Goal: Information Seeking & Learning: Find specific fact

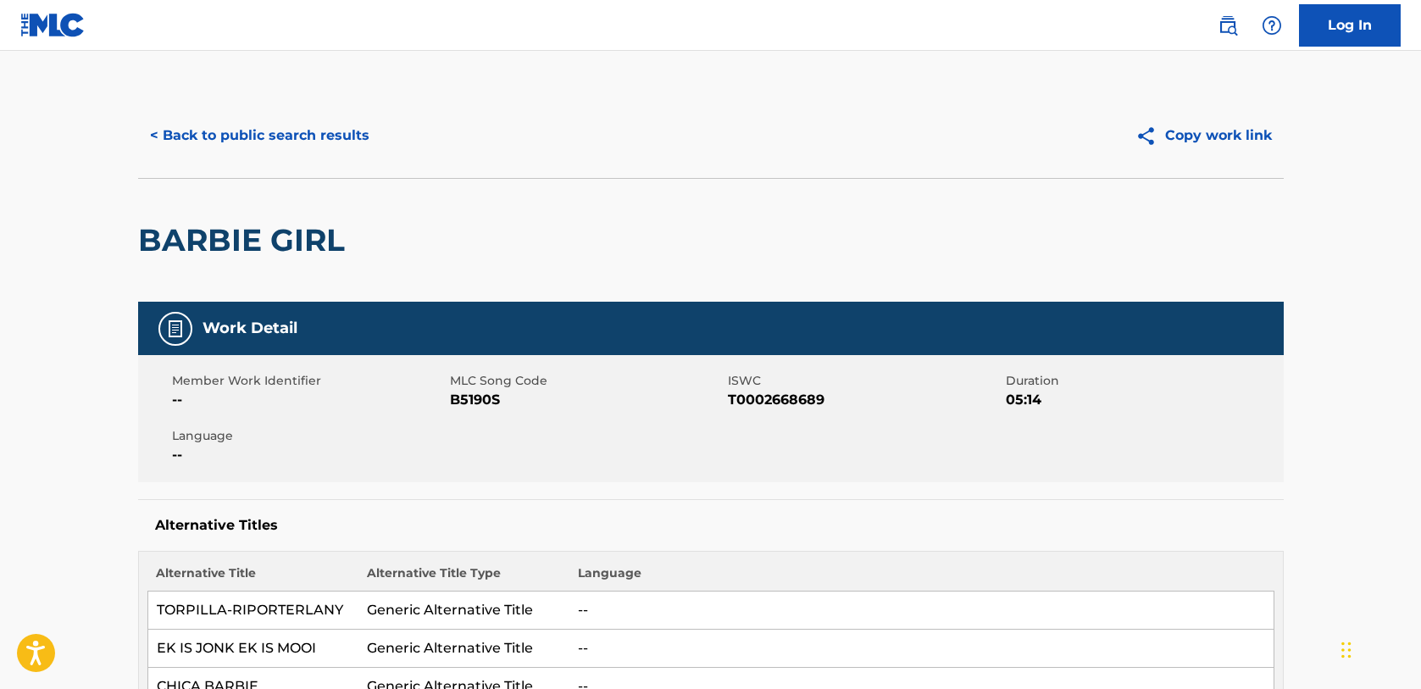
click at [282, 131] on button "< Back to public search results" at bounding box center [259, 135] width 243 height 42
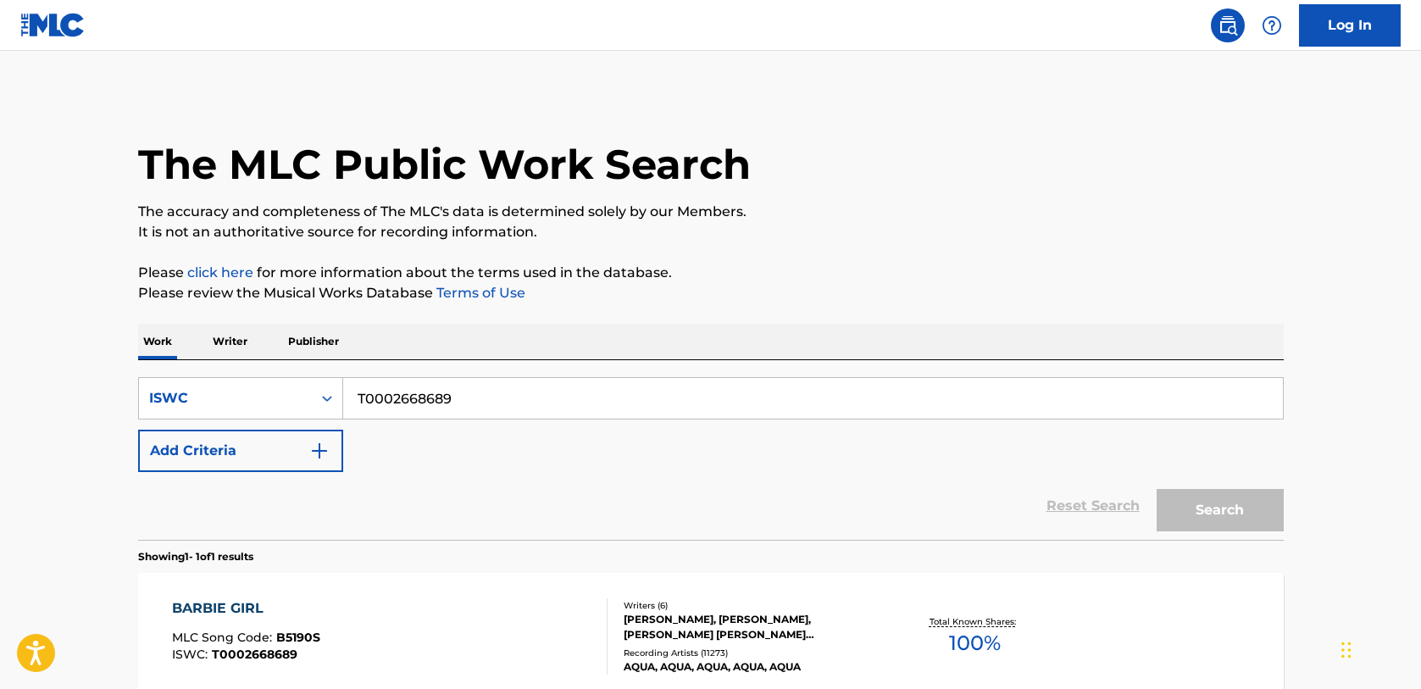
scroll to position [136, 0]
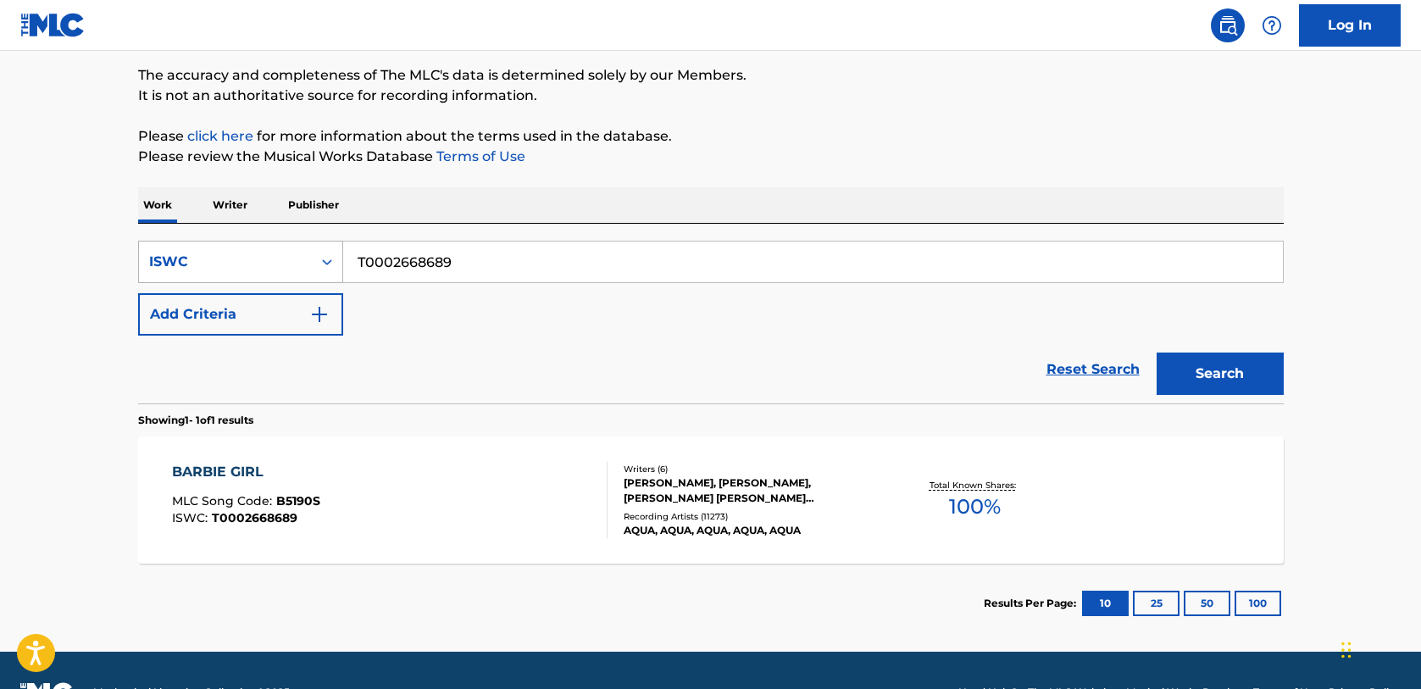
click at [262, 263] on div "ISWC" at bounding box center [225, 262] width 152 height 20
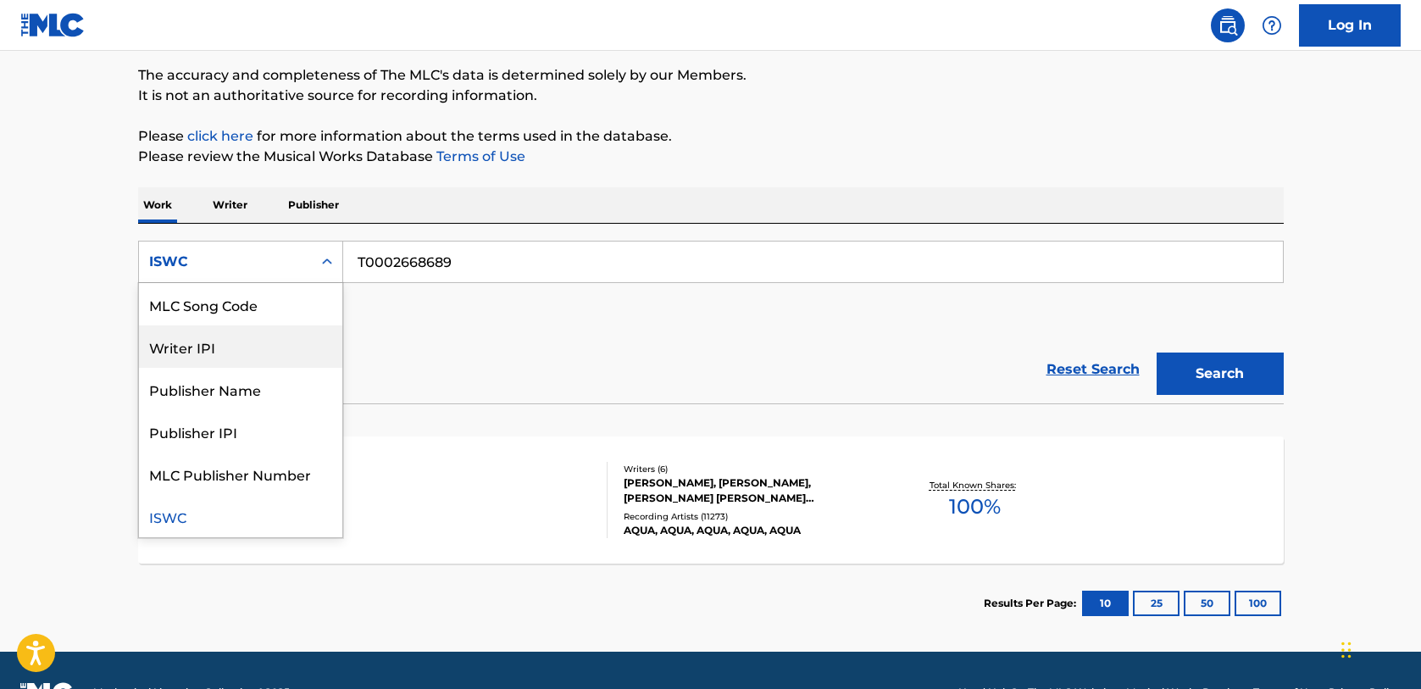
scroll to position [0, 0]
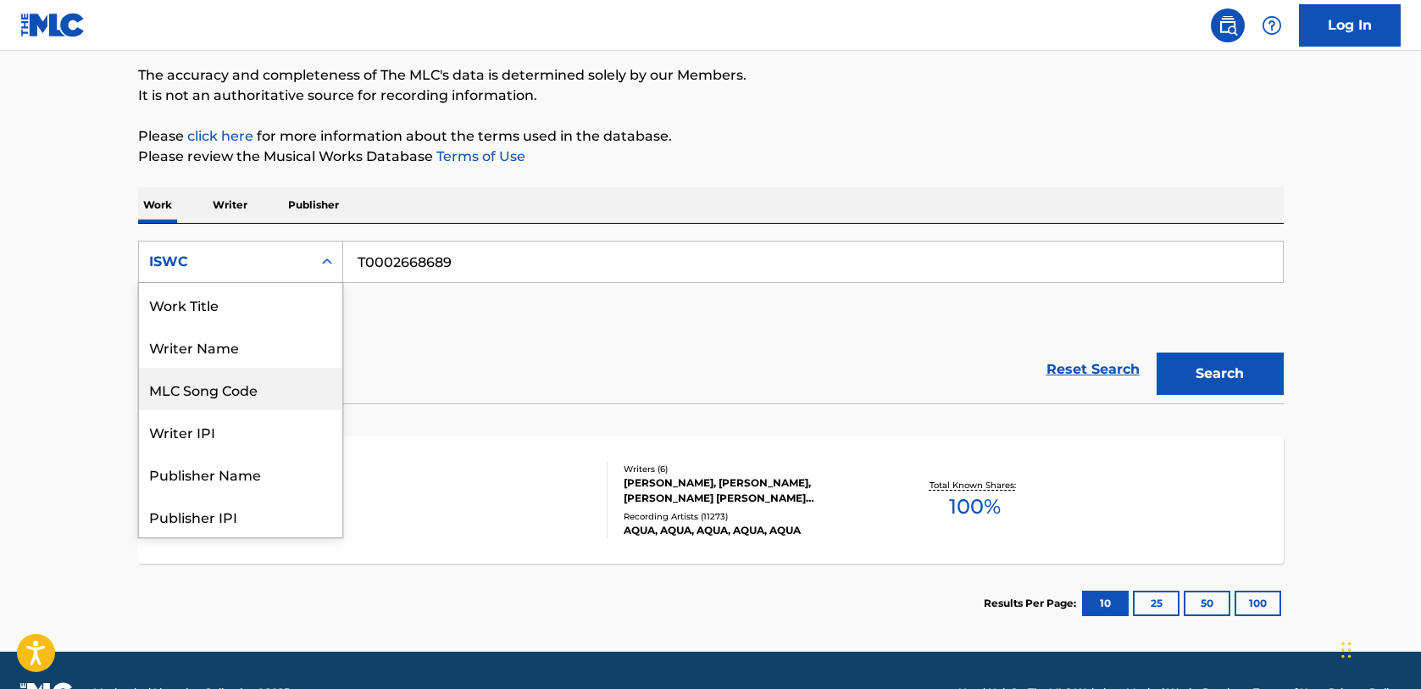
click at [225, 391] on div "MLC Song Code" at bounding box center [240, 389] width 203 height 42
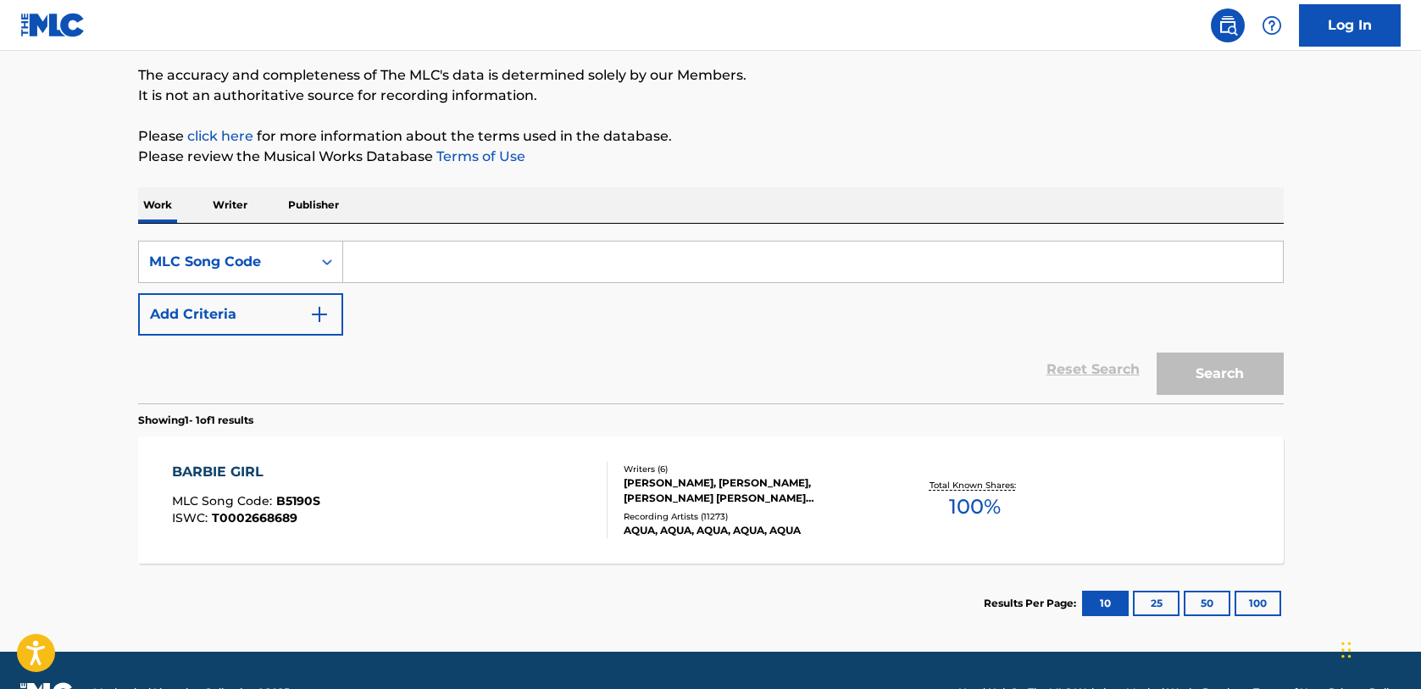
click at [471, 264] on input "Search Form" at bounding box center [813, 261] width 940 height 41
paste input "CJ19ZN"
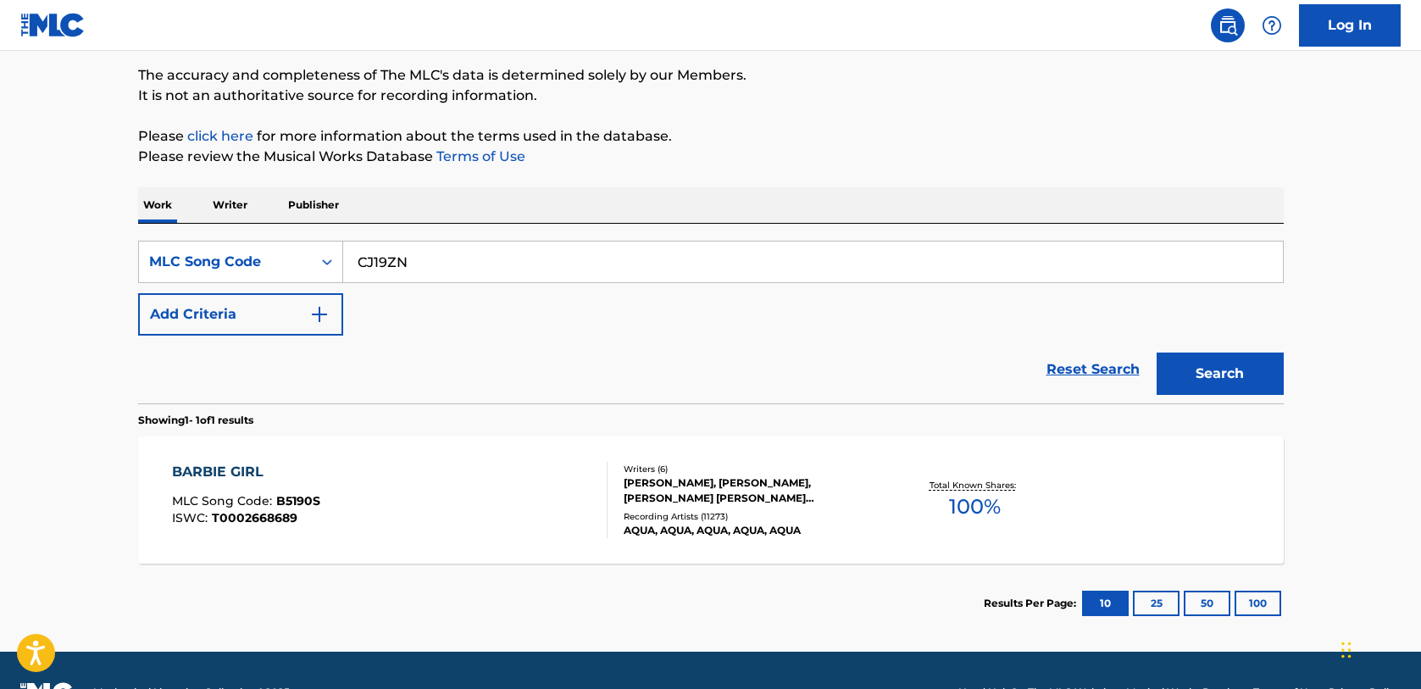
type input "CJ19ZN"
click at [1189, 368] on button "Search" at bounding box center [1219, 373] width 127 height 42
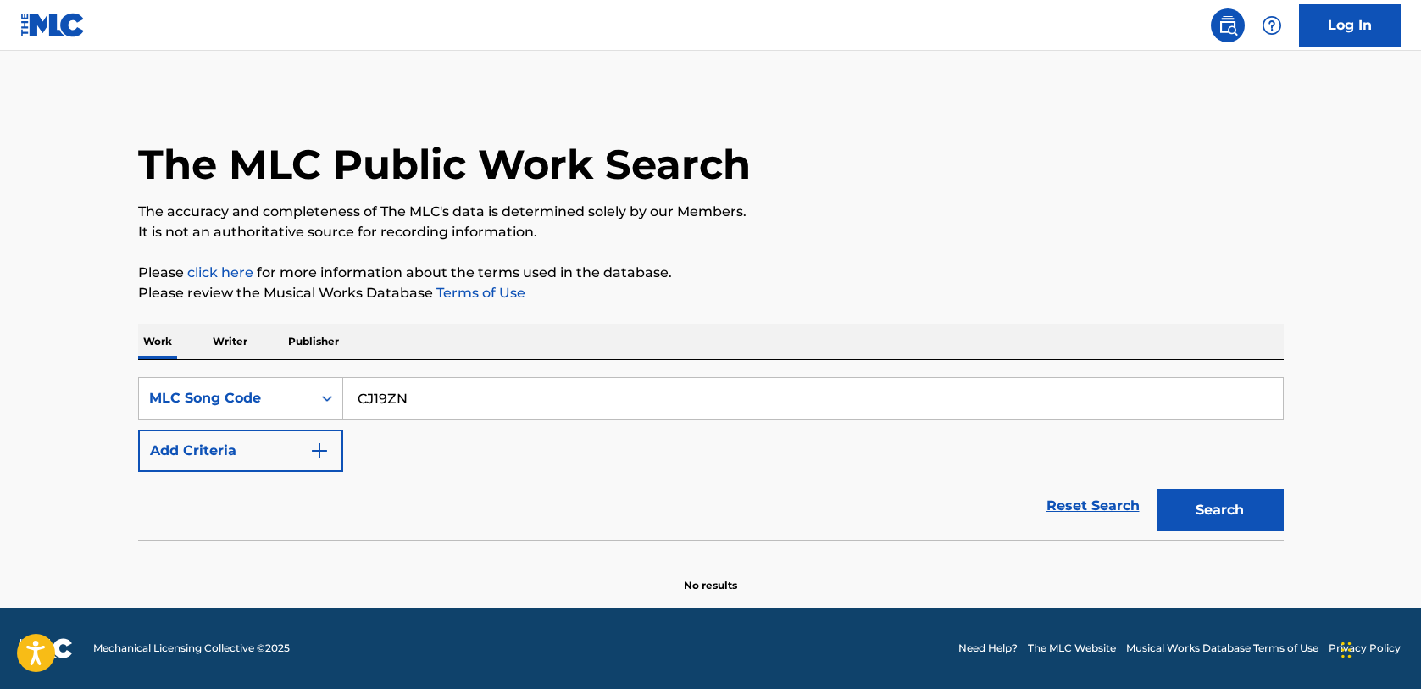
click at [1219, 507] on button "Search" at bounding box center [1219, 510] width 127 height 42
click at [201, 396] on div "MLC Song Code" at bounding box center [225, 398] width 152 height 20
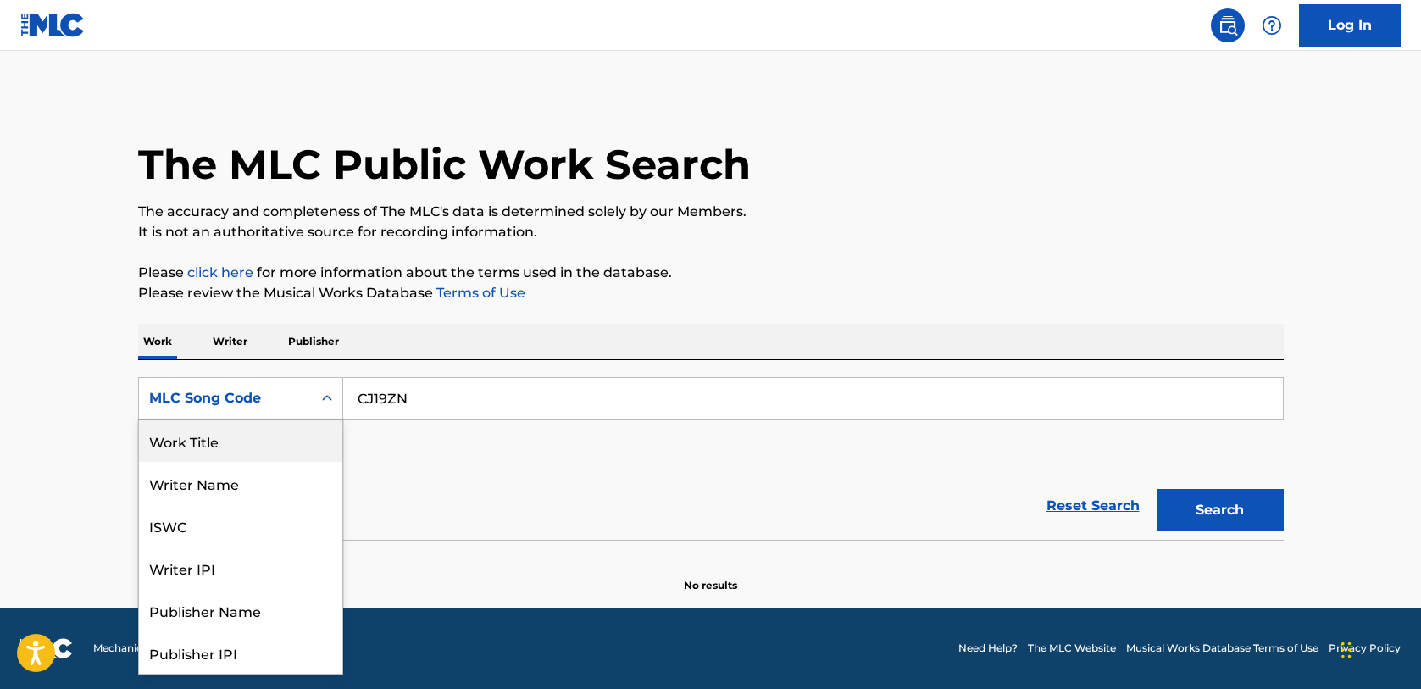
click at [198, 435] on div "Work Title" at bounding box center [240, 440] width 203 height 42
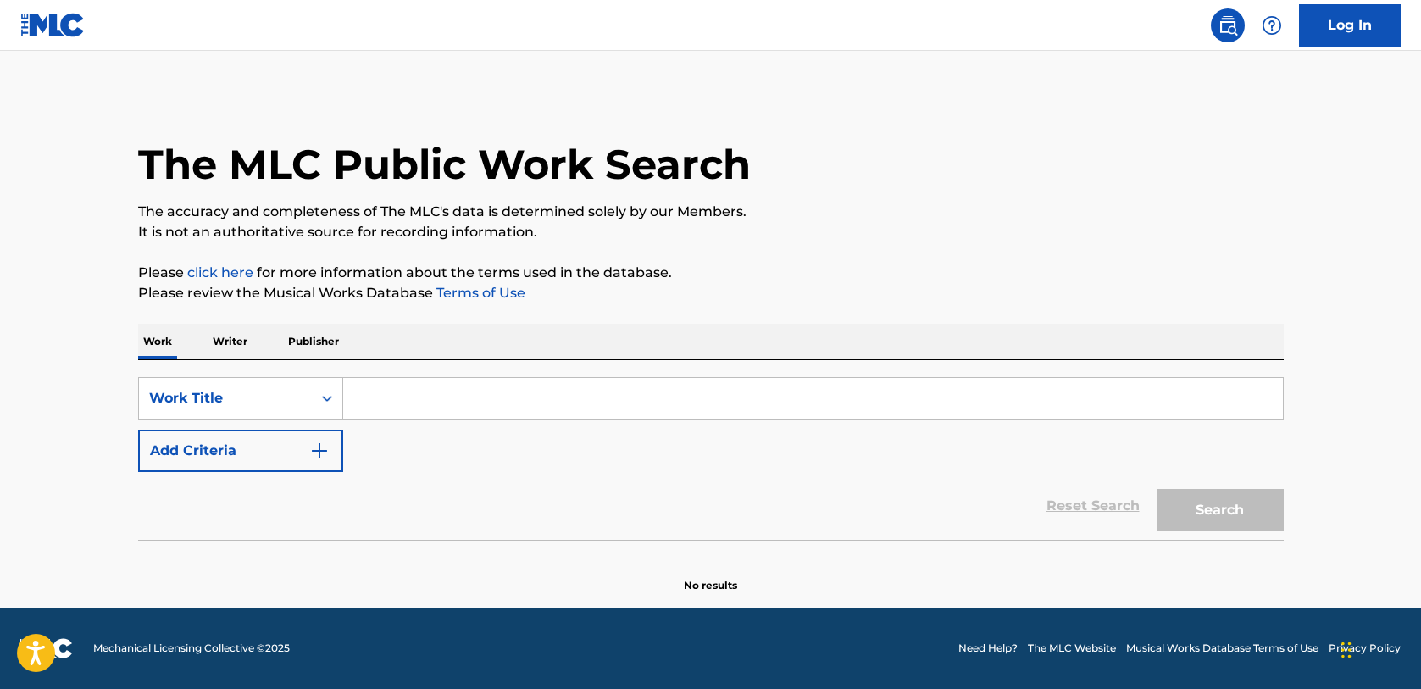
click at [446, 386] on input "Search Form" at bounding box center [813, 398] width 940 height 41
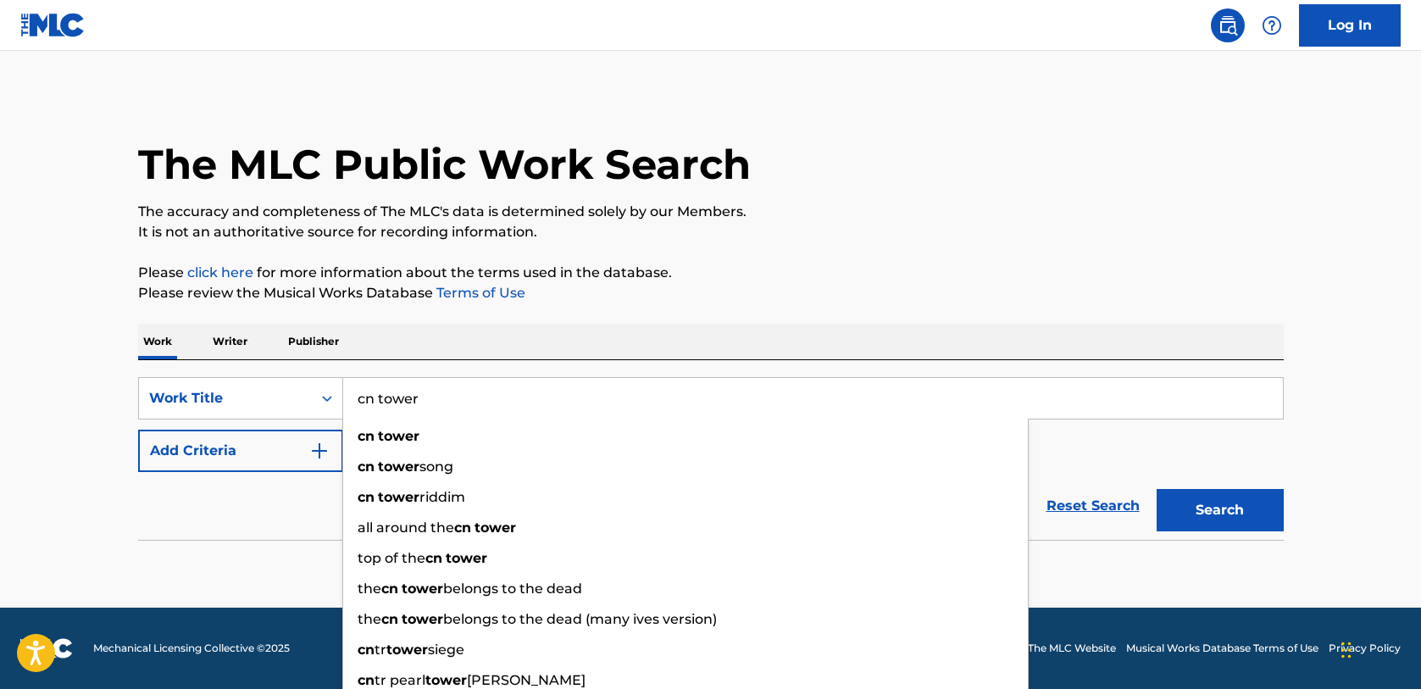
type input "cn tower"
click at [1189, 517] on button "Search" at bounding box center [1219, 510] width 127 height 42
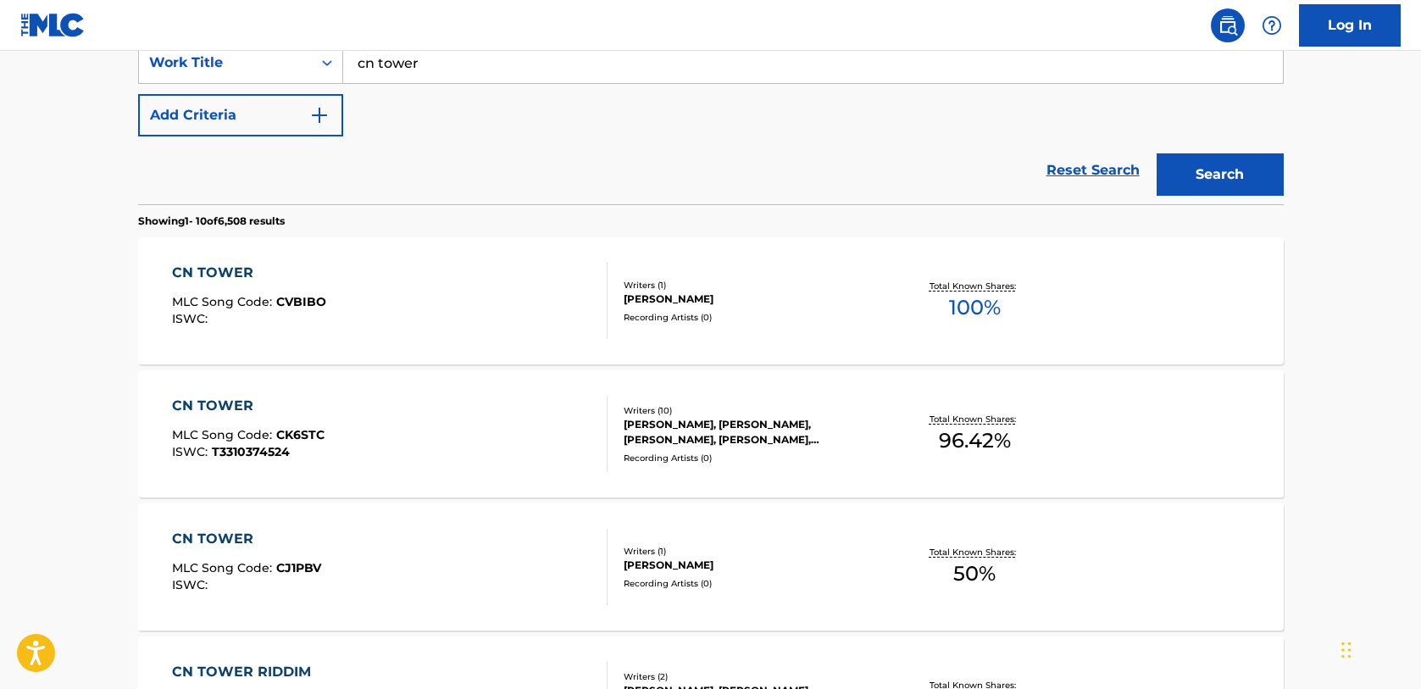
scroll to position [339, 0]
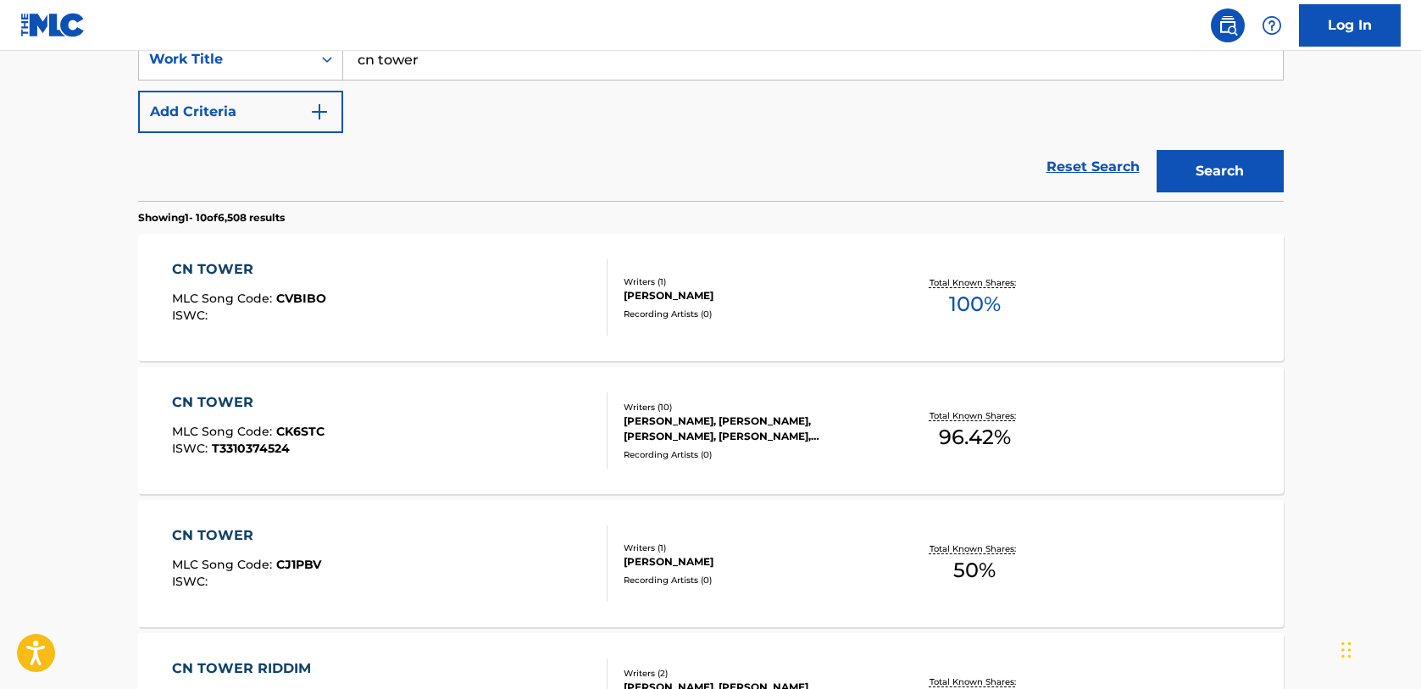
click at [223, 402] on div "CN TOWER" at bounding box center [248, 402] width 152 height 20
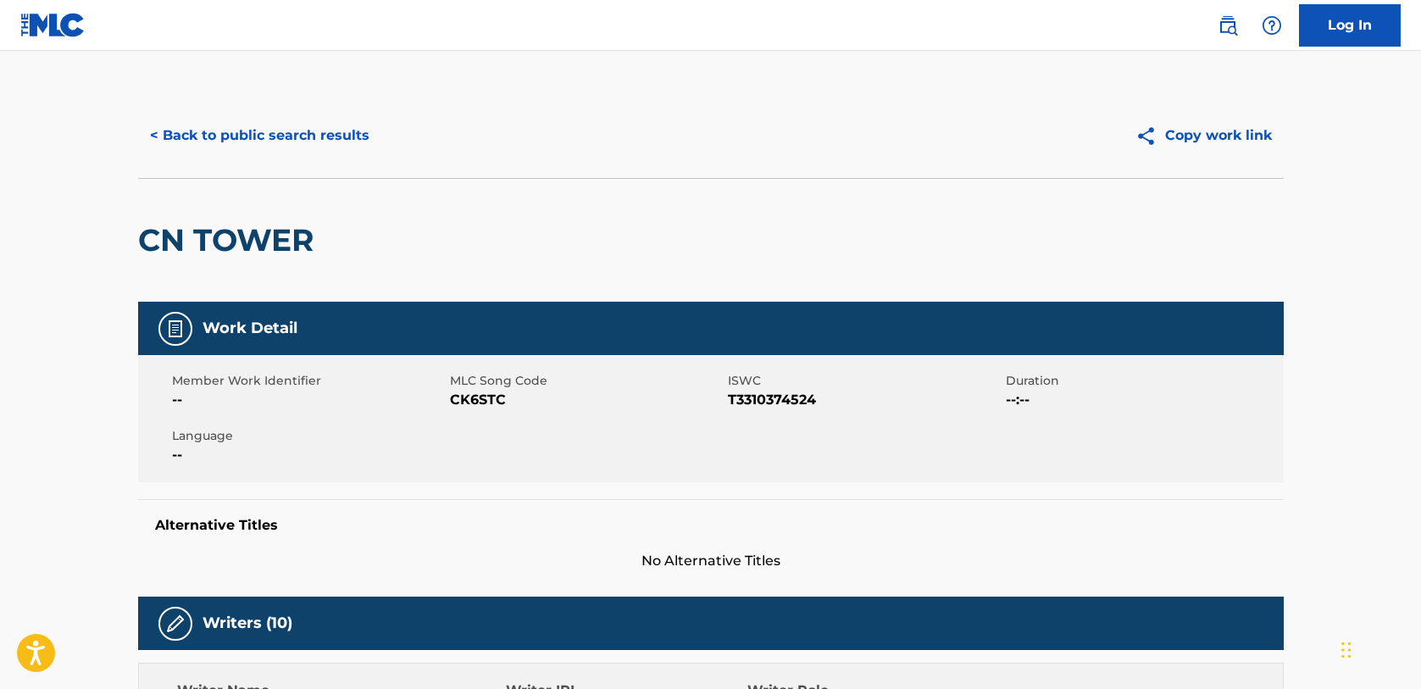
click at [477, 400] on span "CK6STC" at bounding box center [587, 400] width 274 height 20
copy span "CK6STC"
click at [474, 432] on div "Member Work Identifier -- MLC Song Code CK6STC ISWC T3310374524 Duration --:-- …" at bounding box center [710, 418] width 1145 height 127
click at [787, 396] on span "T3310374524" at bounding box center [865, 400] width 274 height 20
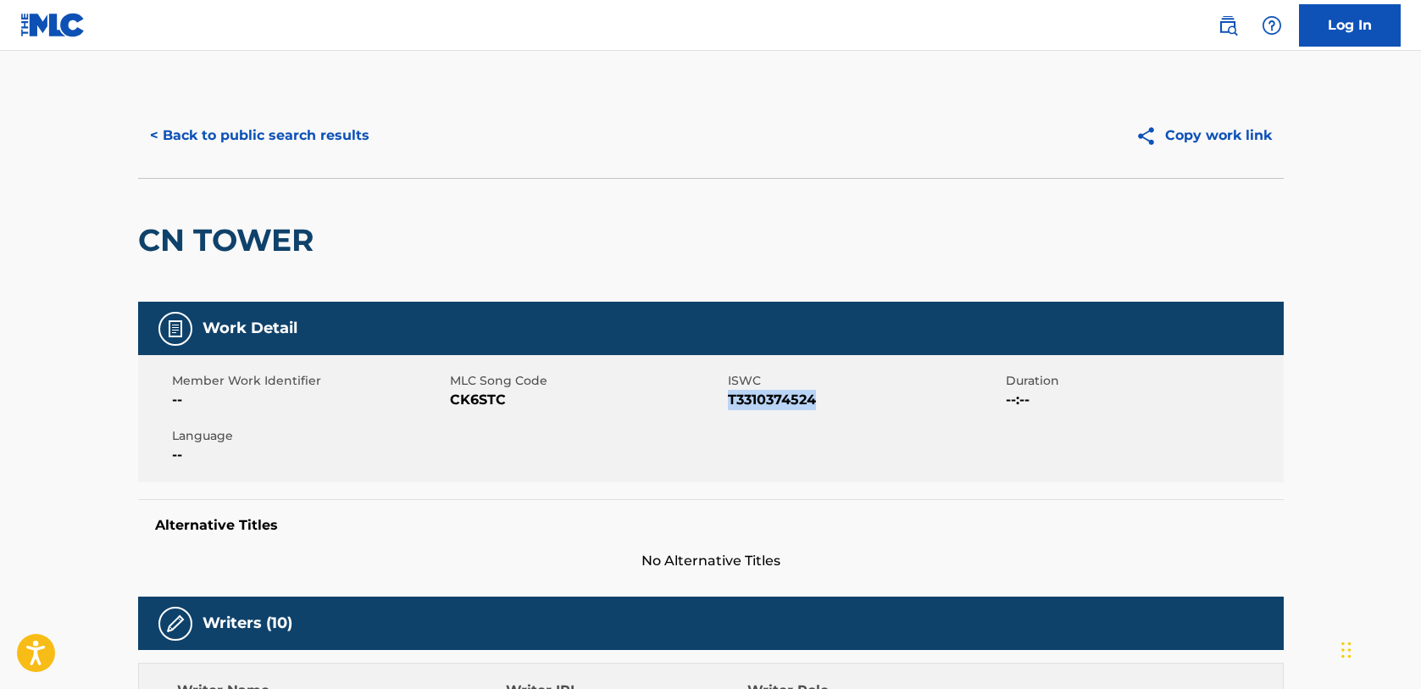
click at [786, 396] on span "T3310374524" at bounding box center [865, 400] width 274 height 20
copy span "T3310374524"
